Goal: Task Accomplishment & Management: Manage account settings

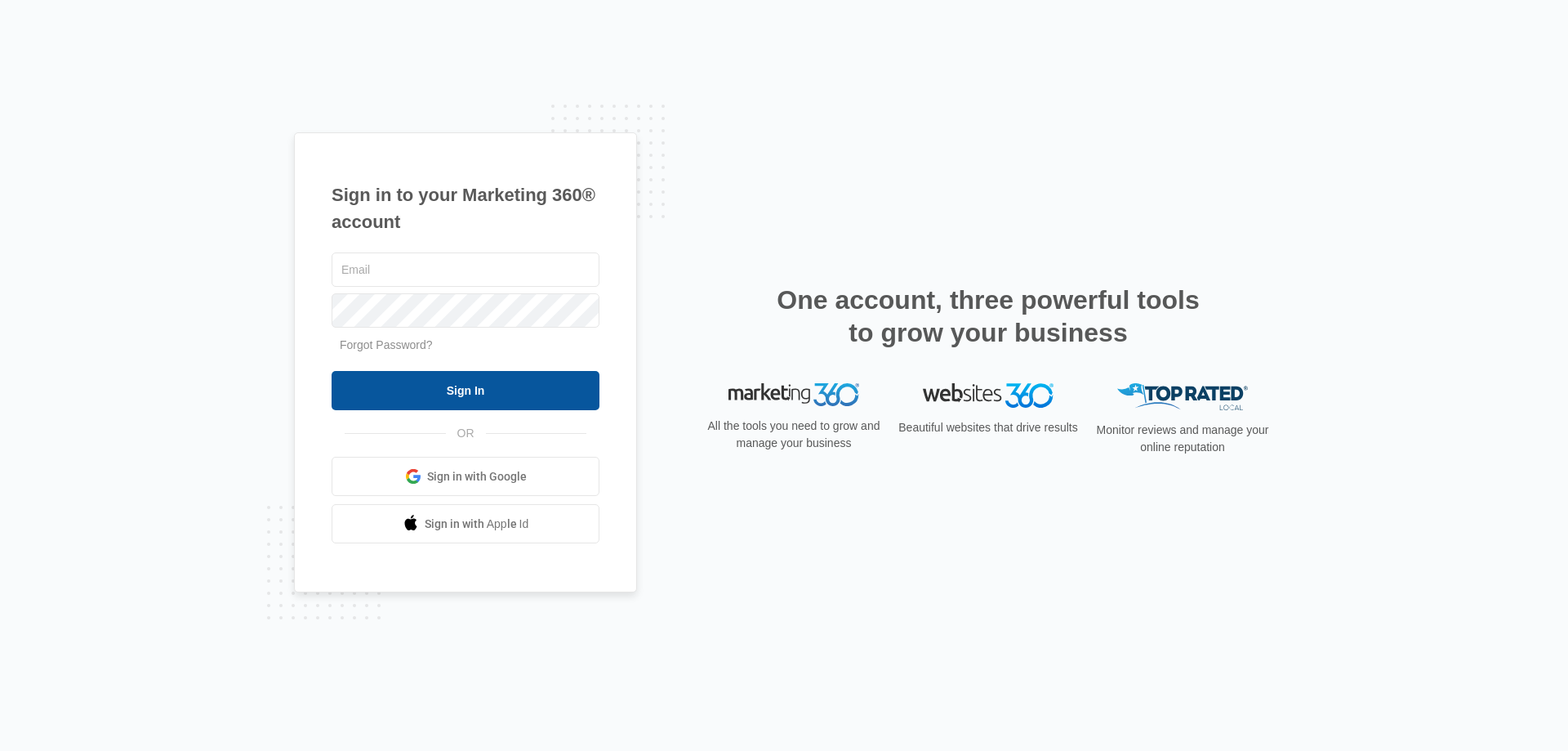
type input "[EMAIL_ADDRESS][DOMAIN_NAME]"
click at [494, 396] on input "Sign In" at bounding box center [466, 390] width 268 height 39
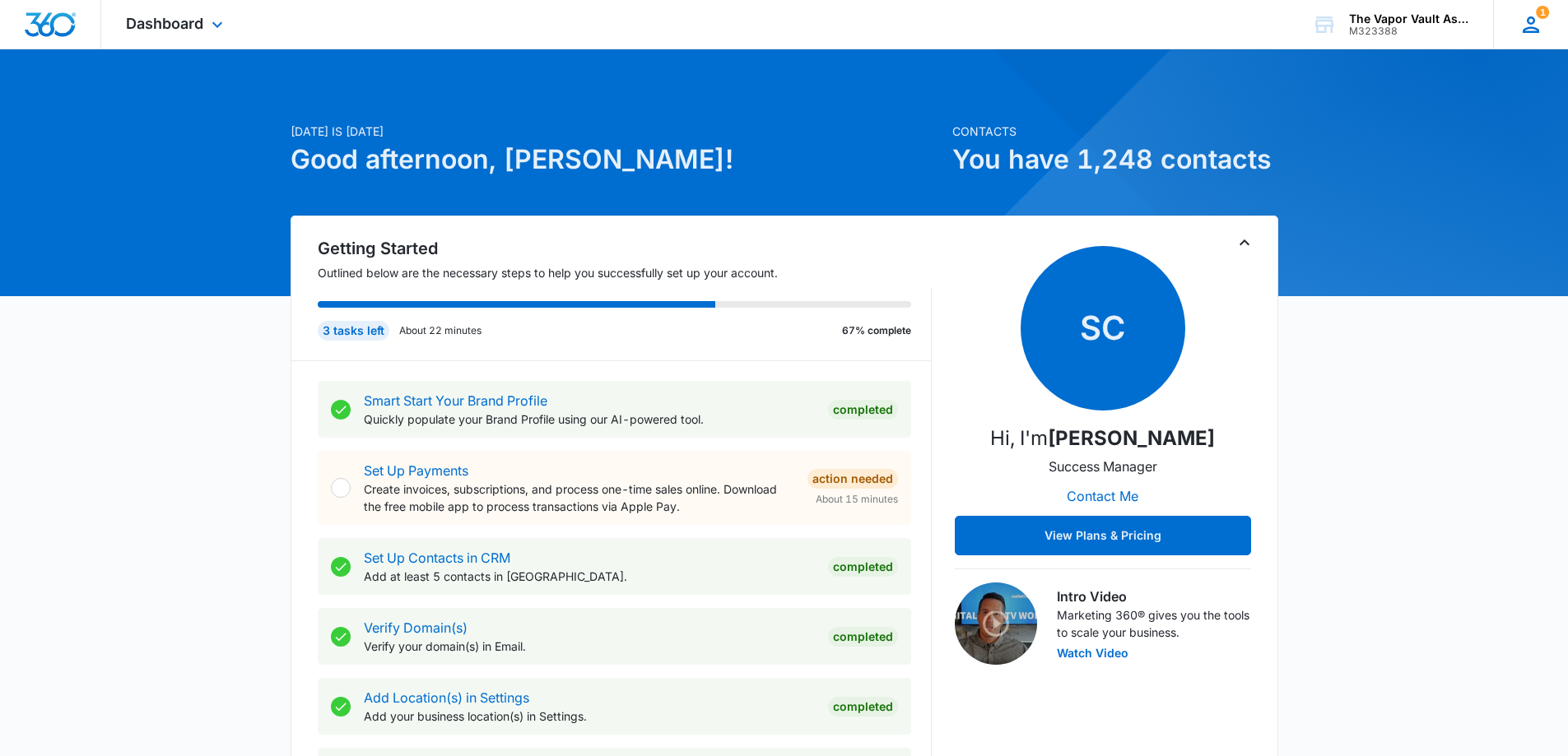
click at [1529, 31] on icon at bounding box center [1530, 25] width 17 height 17
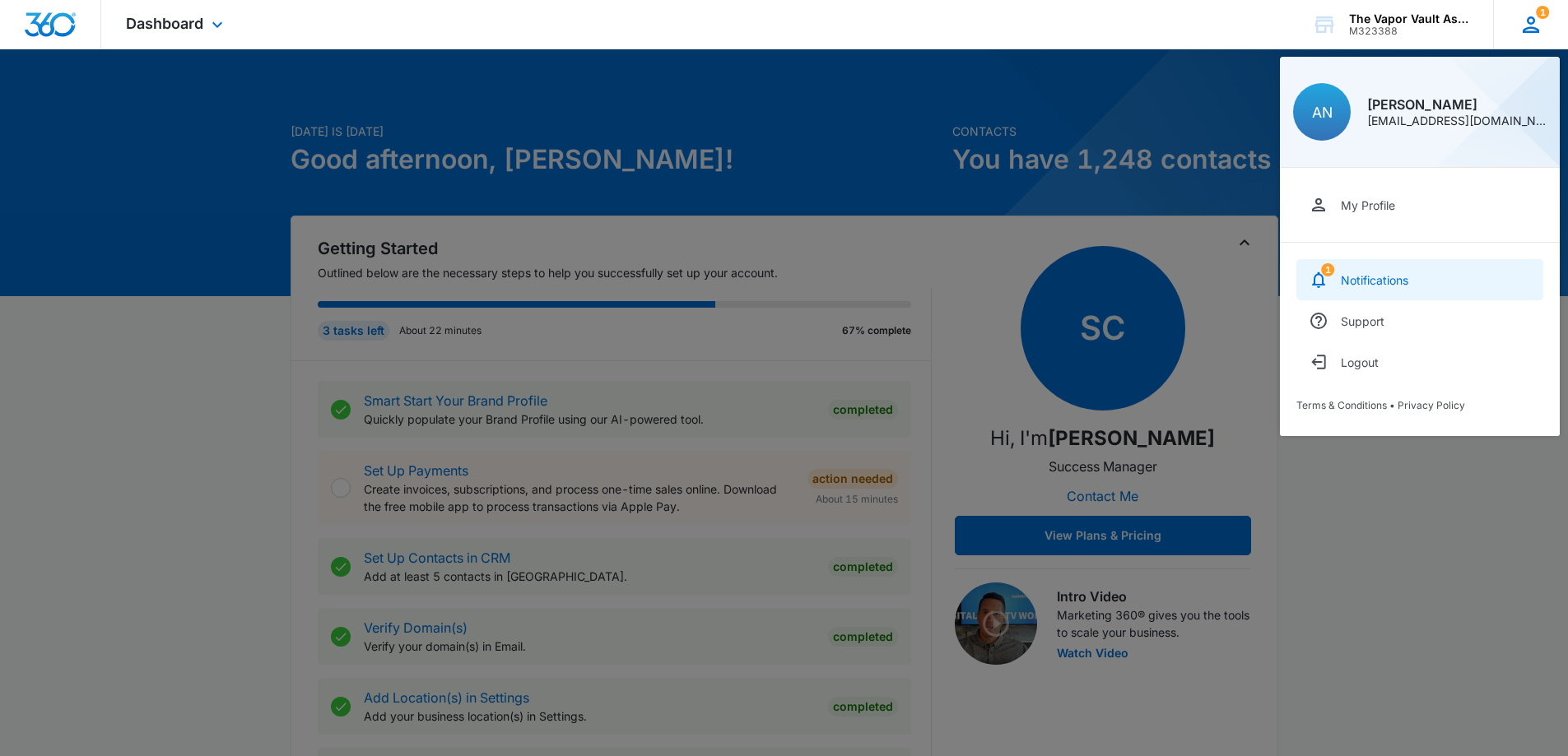
click at [1393, 284] on div "Notifications" at bounding box center [1374, 280] width 68 height 14
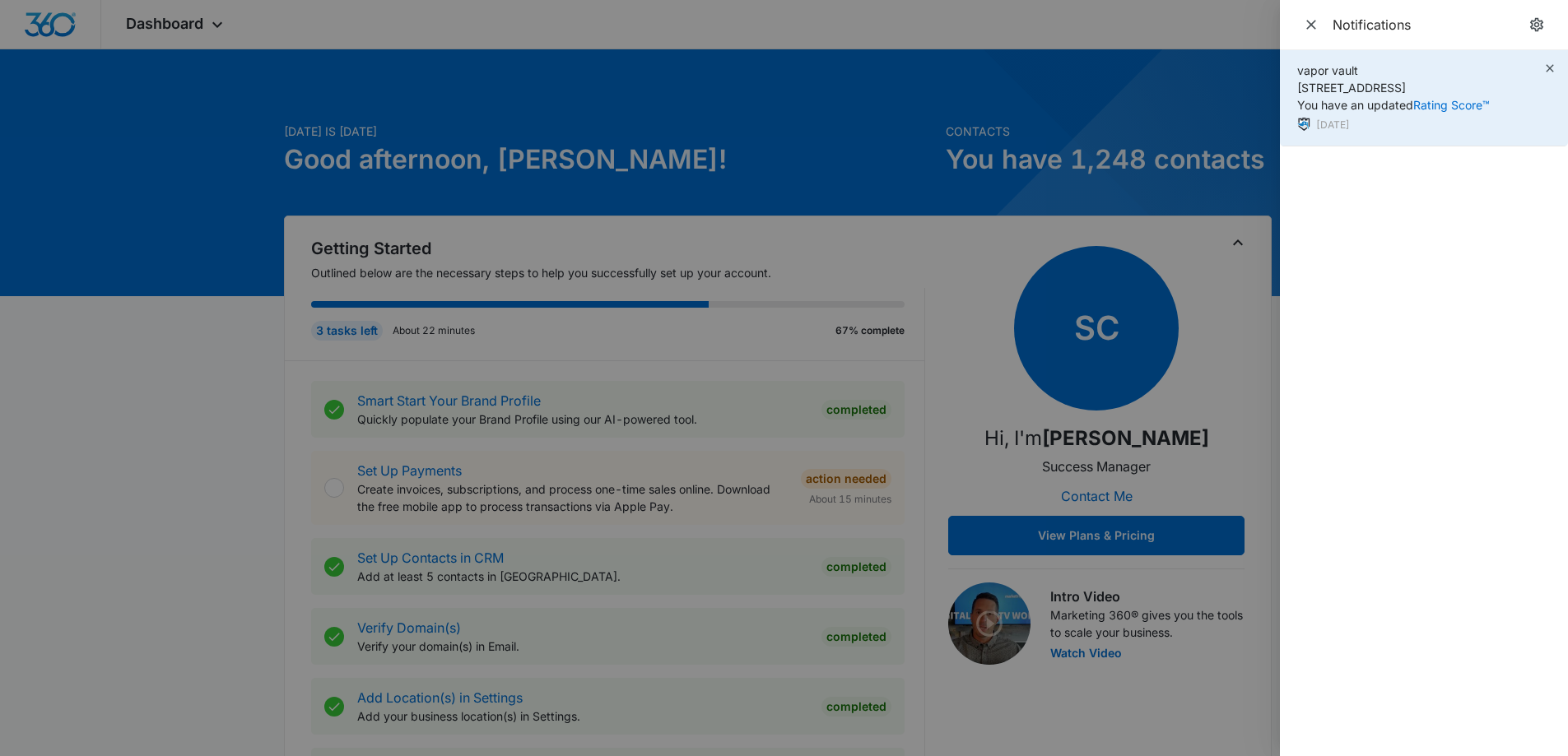
click at [1394, 87] on span "vapor vault [STREET_ADDRESS] You have an updated Rating Score™" at bounding box center [1394, 87] width 193 height 49
click at [1460, 99] on link "Rating Score™" at bounding box center [1450, 105] width 76 height 14
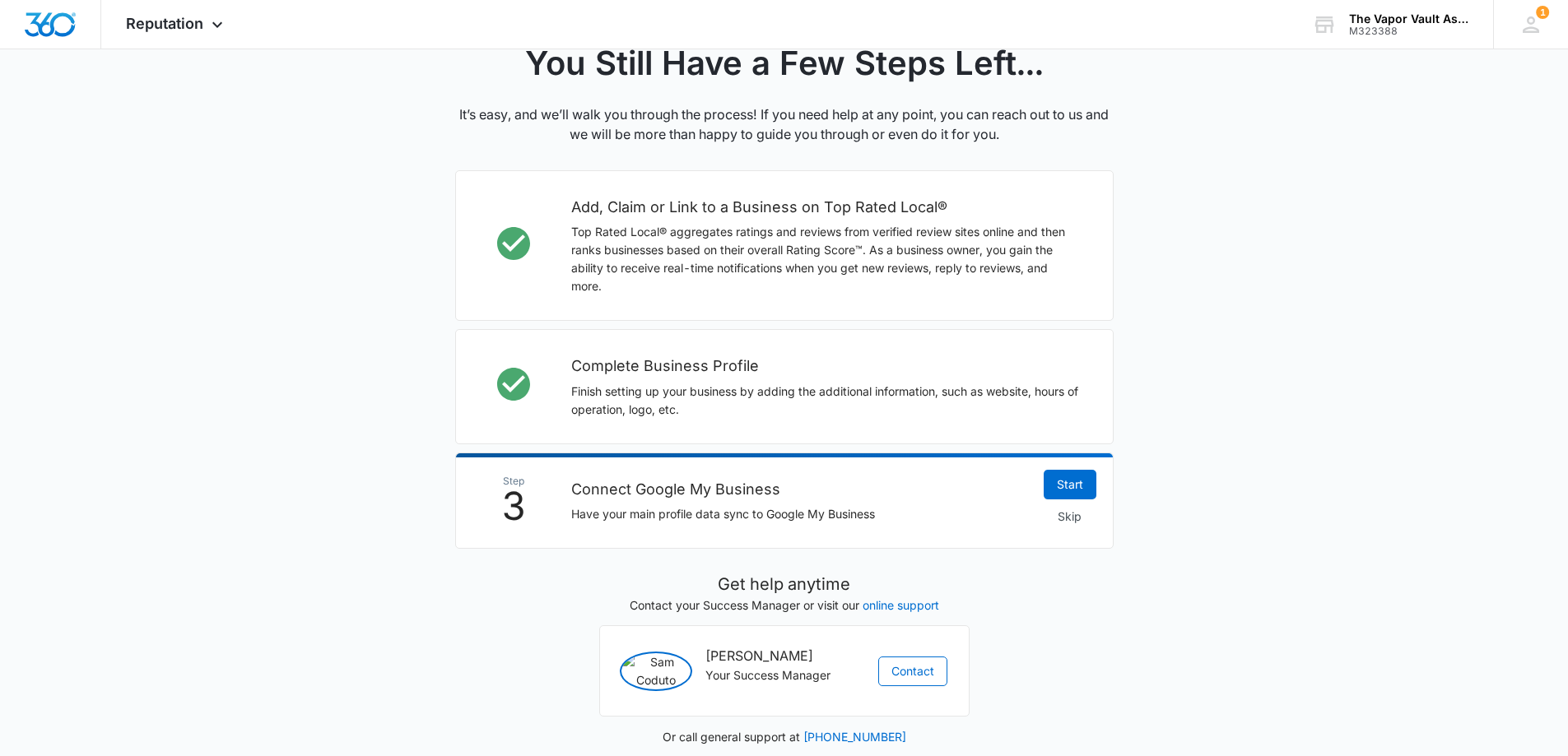
scroll to position [401, 0]
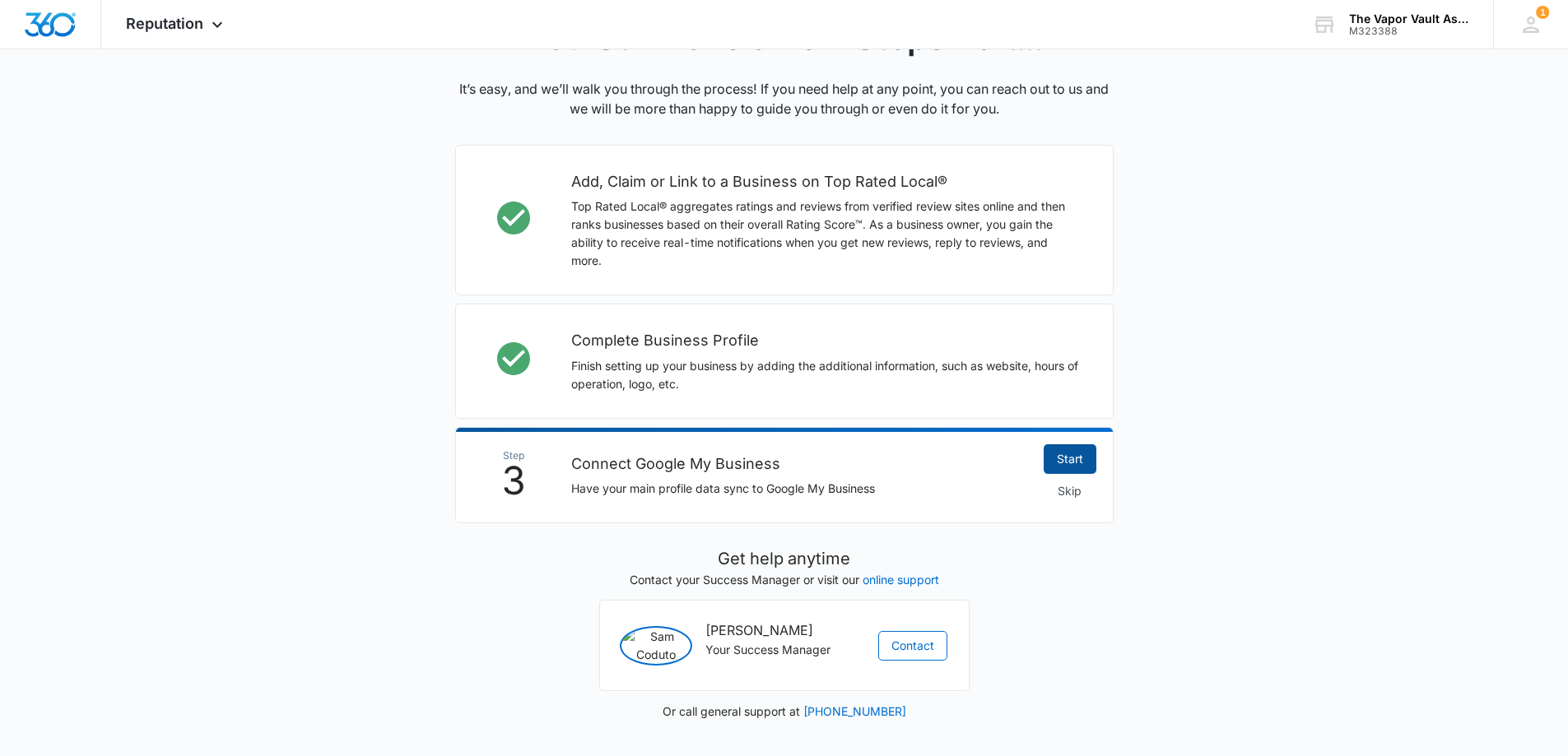
click at [1065, 459] on link "Start" at bounding box center [1070, 459] width 52 height 29
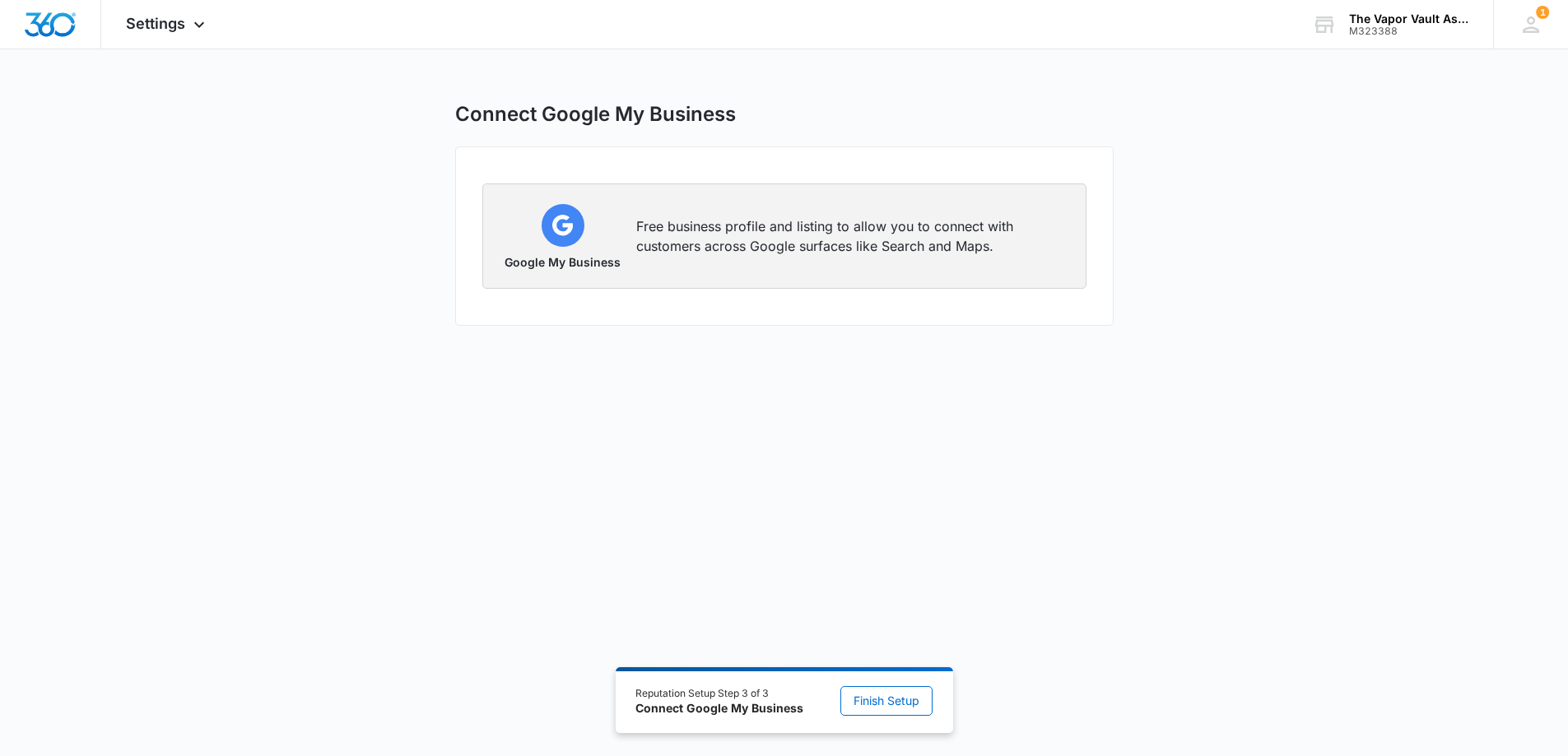
click at [780, 236] on p "Free business profile and listing to allow you to connect with customers across…" at bounding box center [851, 236] width 430 height 39
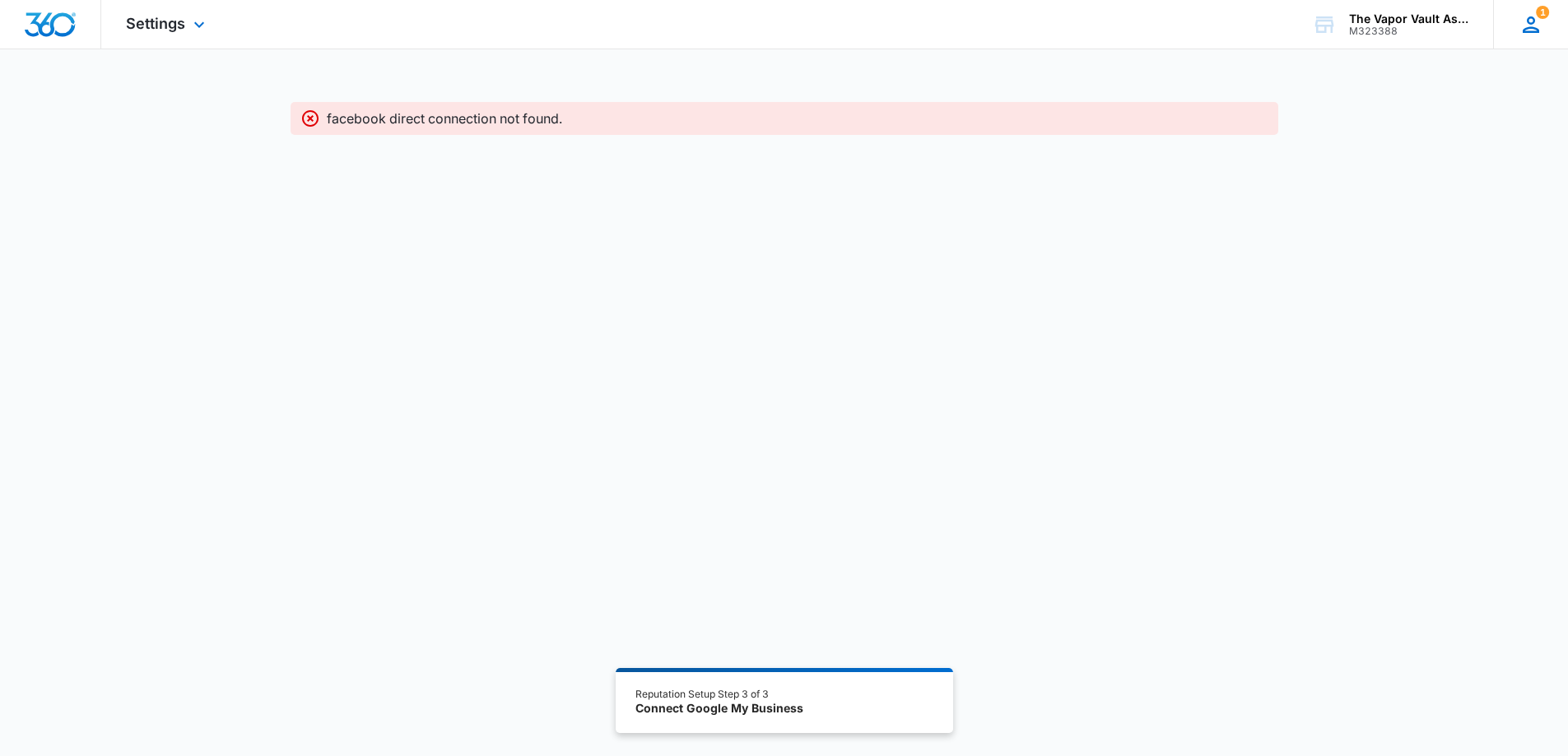
click at [1532, 32] on icon at bounding box center [1530, 25] width 17 height 17
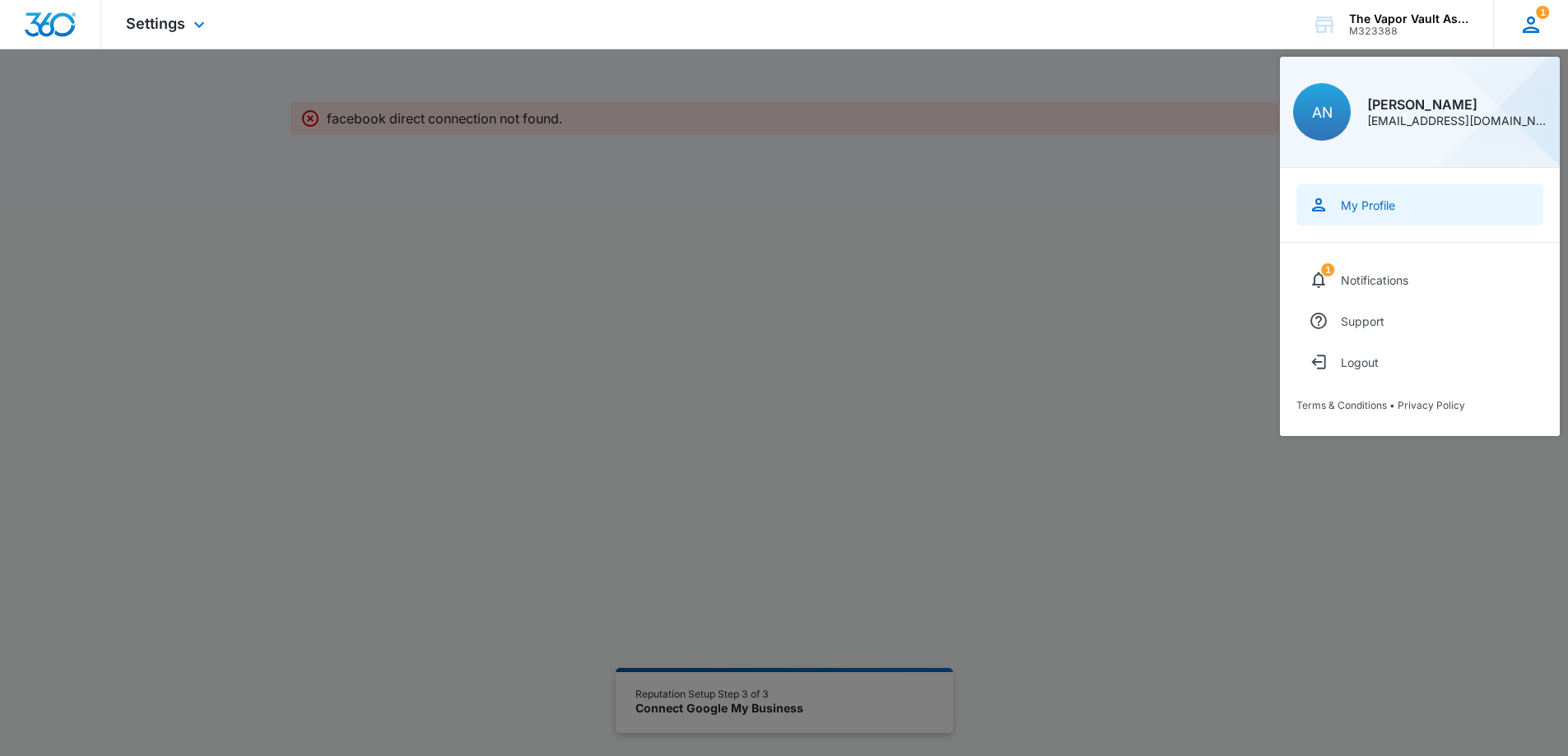
click at [1392, 208] on div "My Profile" at bounding box center [1367, 205] width 54 height 14
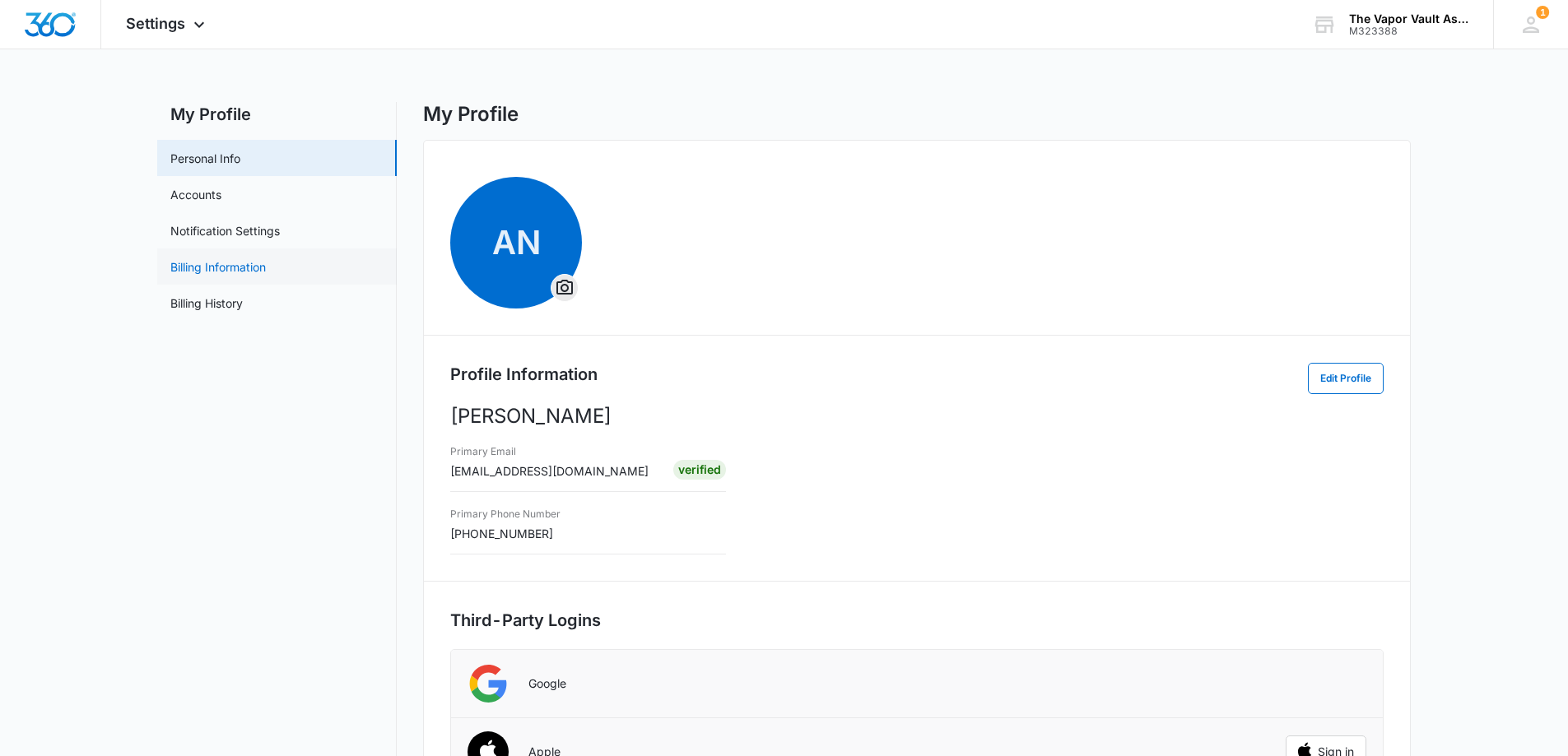
click at [236, 259] on link "Billing Information" at bounding box center [218, 266] width 95 height 17
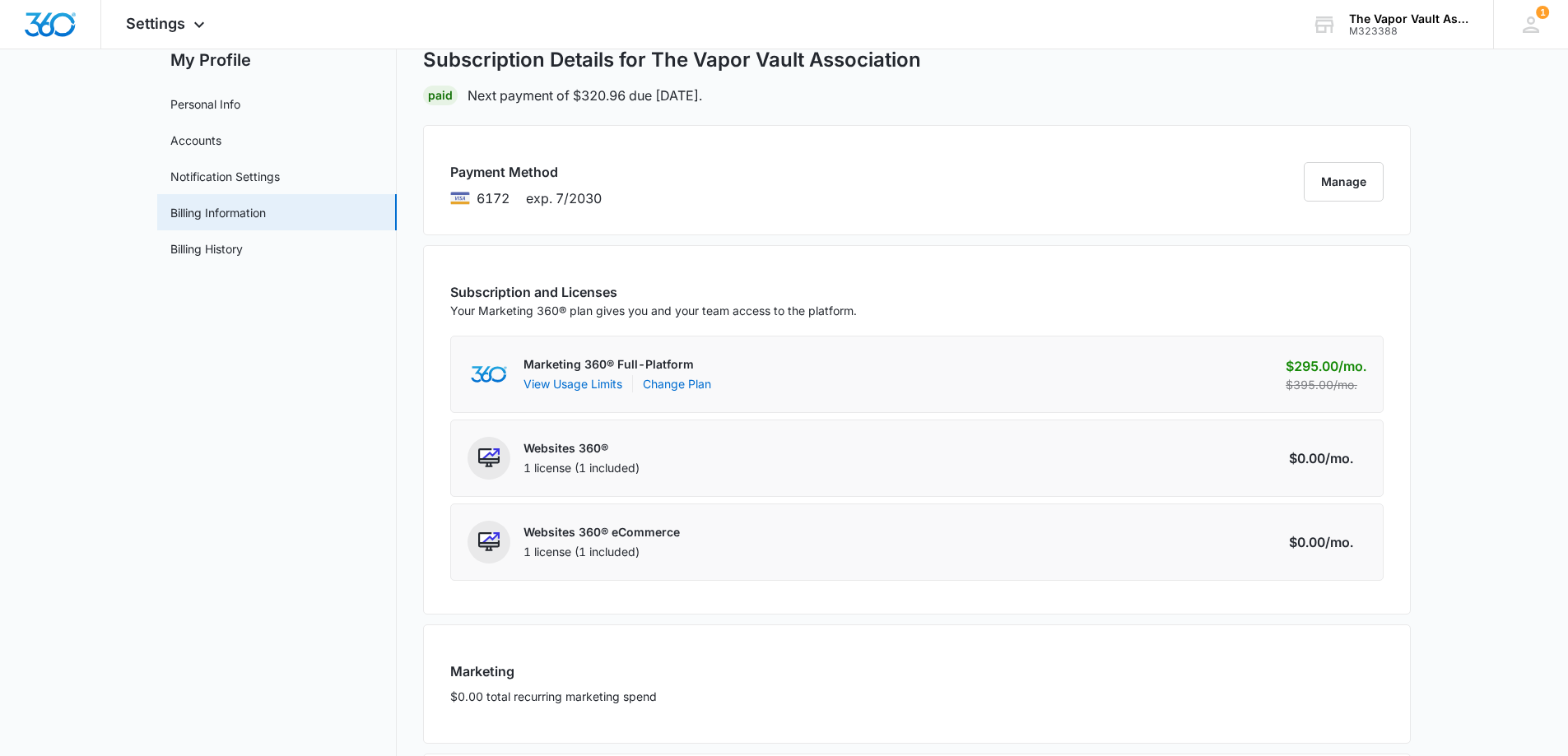
scroll to position [83, 0]
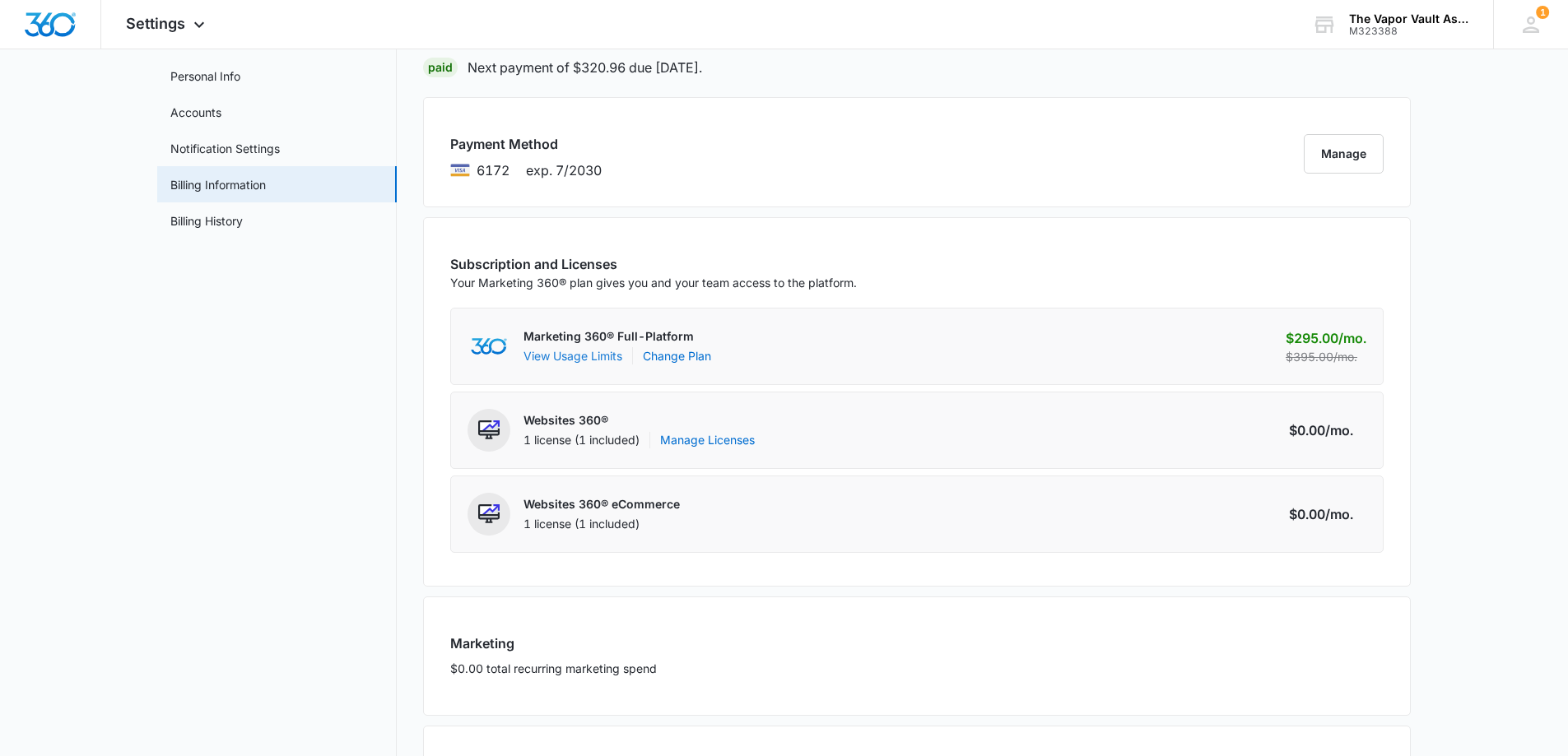
click at [577, 360] on button "View Usage Limits" at bounding box center [573, 355] width 99 height 17
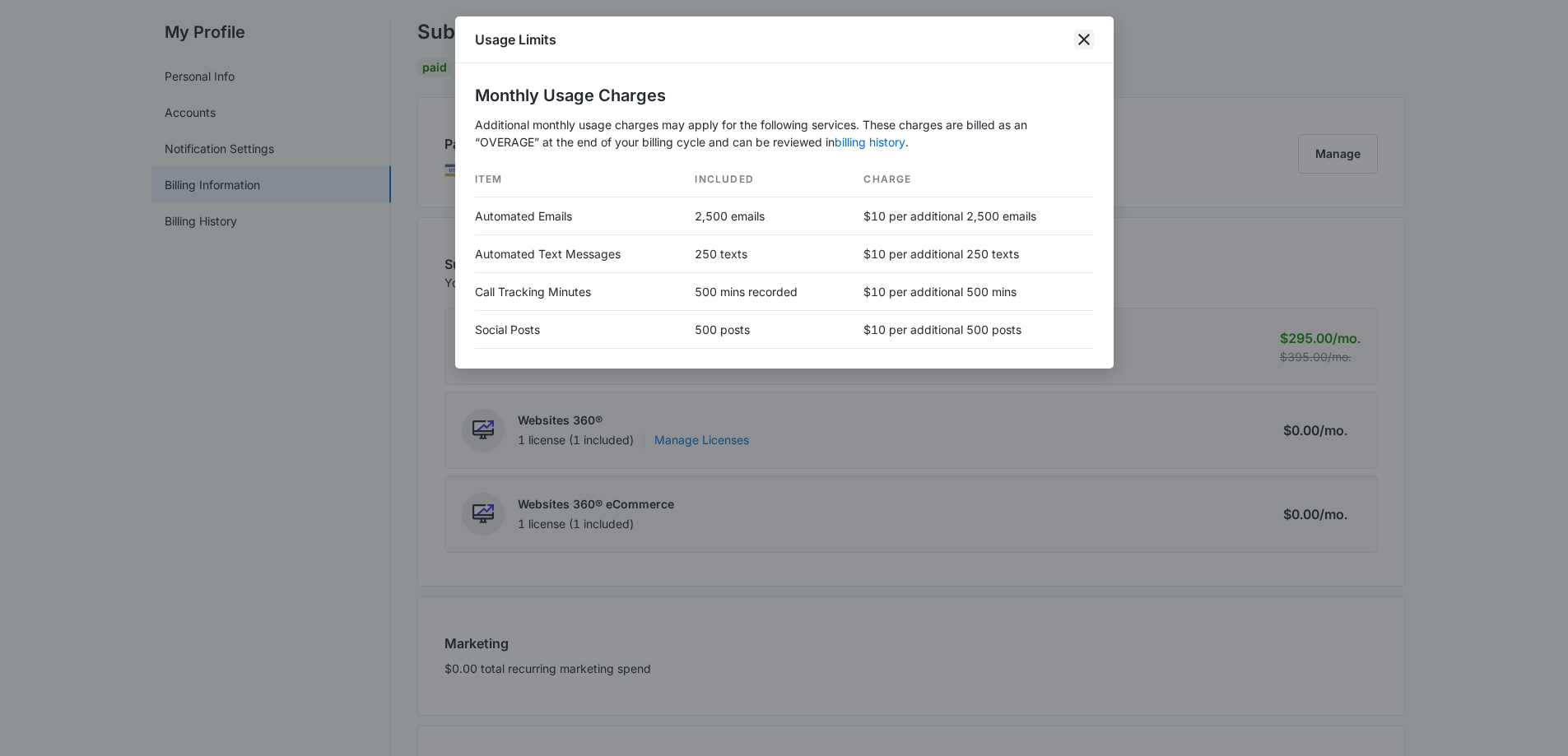
click at [1088, 36] on icon "close" at bounding box center [1084, 39] width 20 height 20
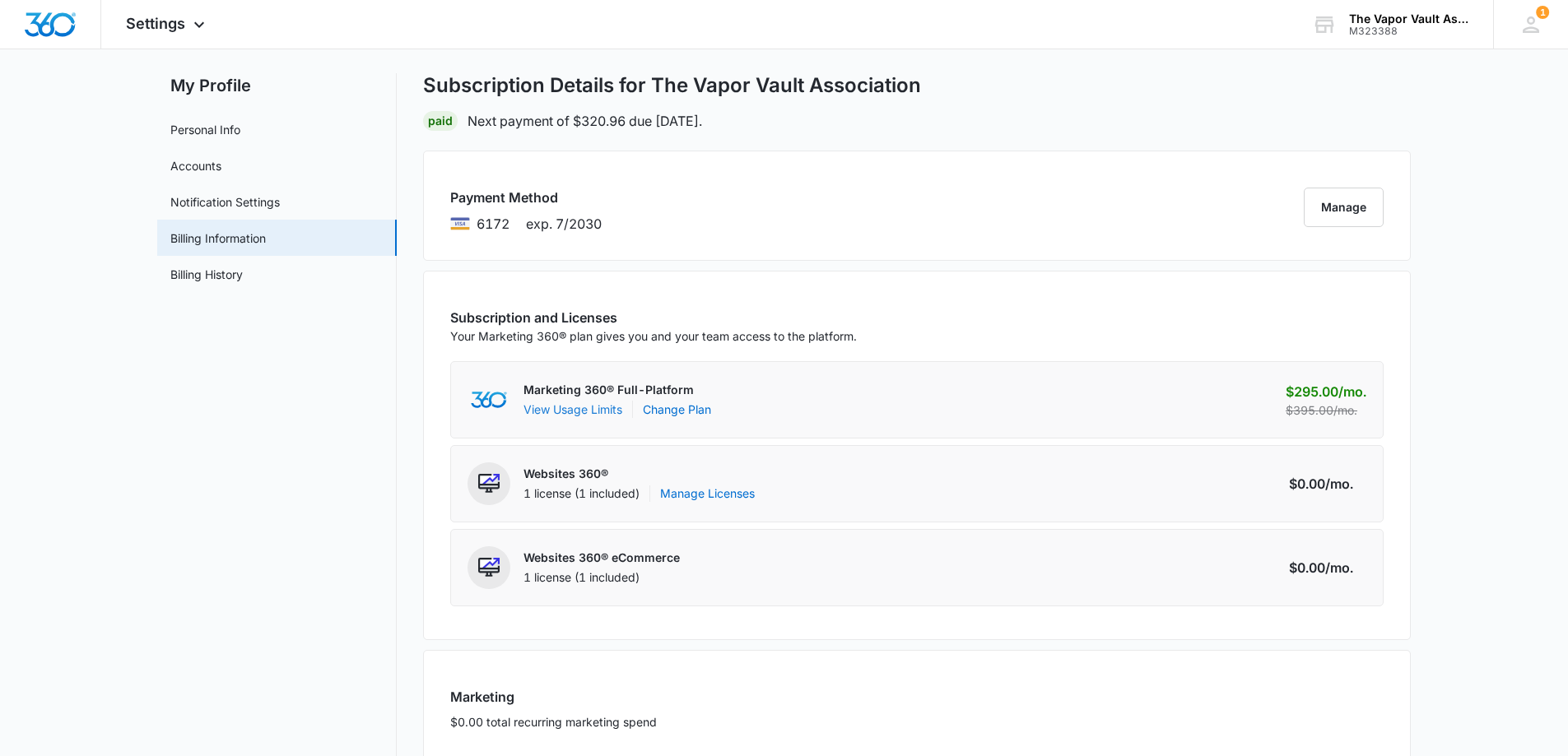
scroll to position [0, 0]
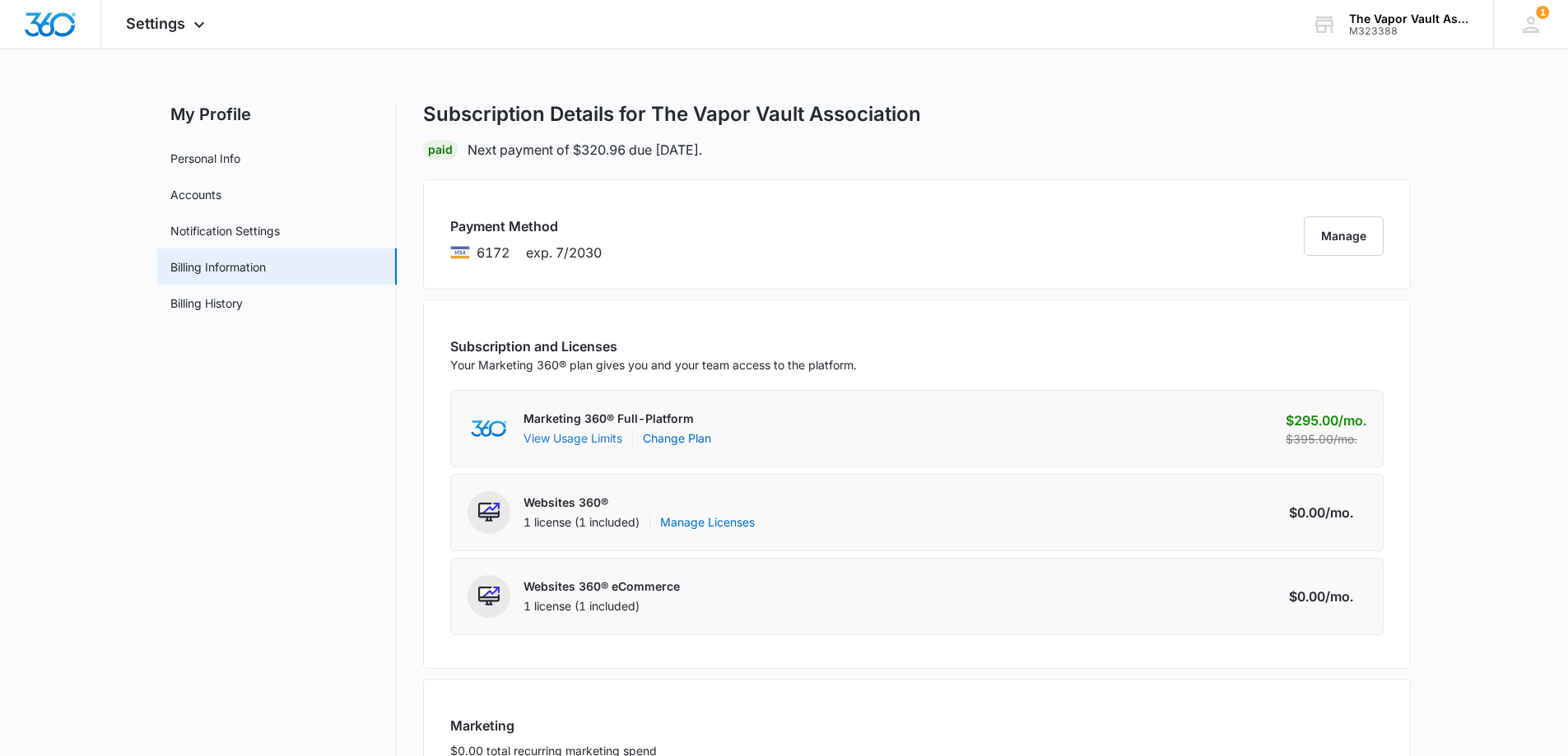
click at [590, 433] on button "View Usage Limits" at bounding box center [573, 438] width 99 height 17
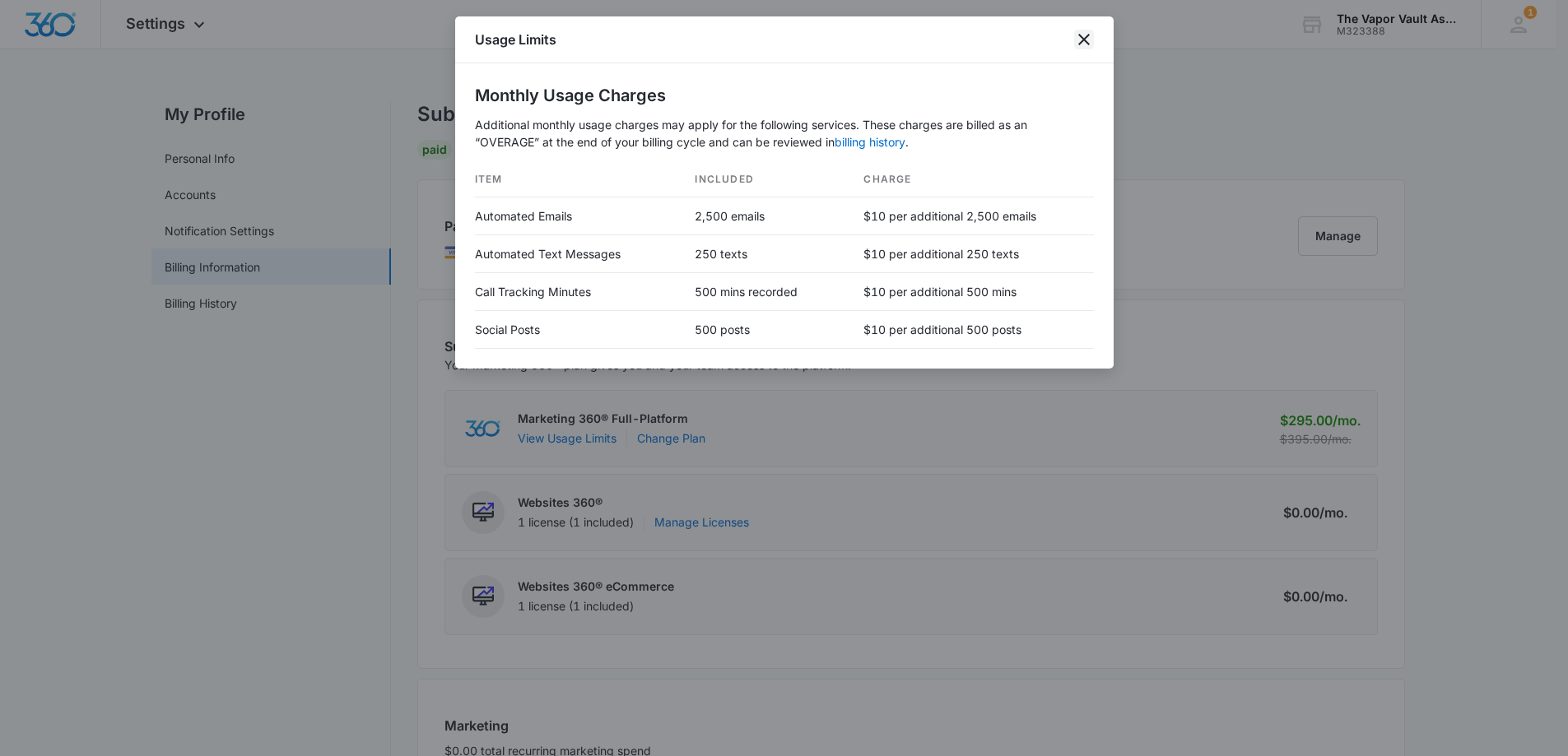
click at [1084, 36] on icon "close" at bounding box center [1084, 39] width 20 height 20
